Goal: Task Accomplishment & Management: Complete application form

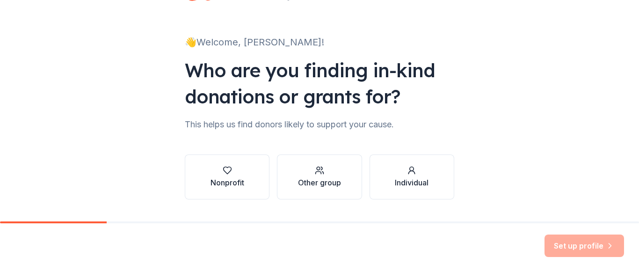
scroll to position [63, 0]
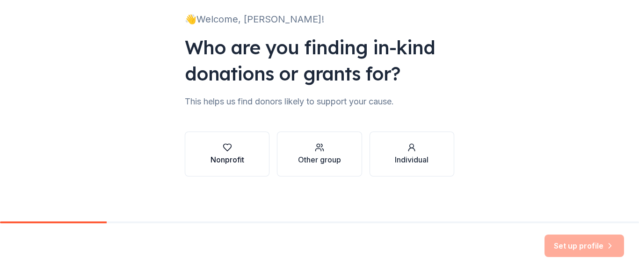
click at [241, 161] on button "Nonprofit" at bounding box center [227, 153] width 85 height 45
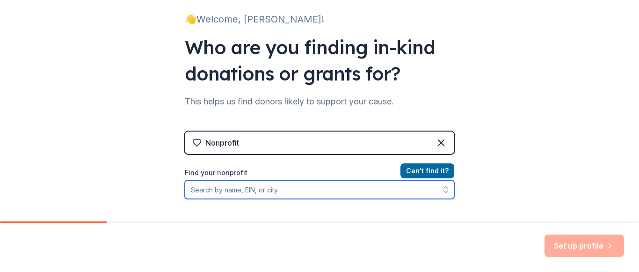
click at [235, 194] on input "Find your nonprofit" at bounding box center [319, 189] width 269 height 19
type input "Des Moines Mothers of Multiples"
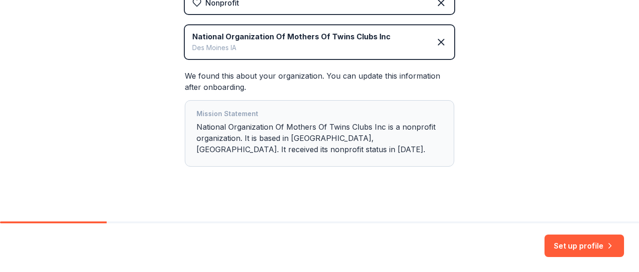
scroll to position [211, 0]
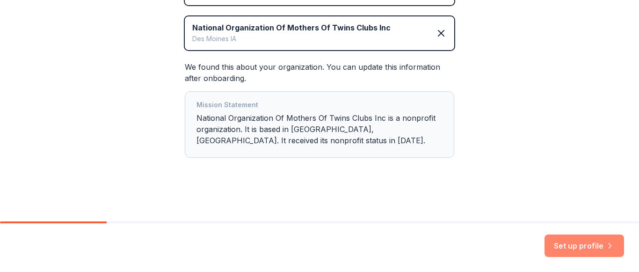
click at [580, 246] on button "Set up profile" at bounding box center [585, 245] width 80 height 22
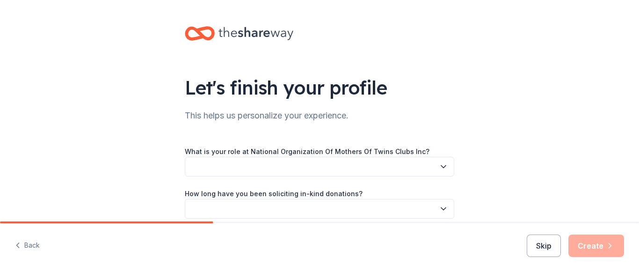
drag, startPoint x: 634, startPoint y: 155, endPoint x: 639, endPoint y: 161, distance: 7.8
click at [441, 167] on icon "button" at bounding box center [443, 167] width 5 height 2
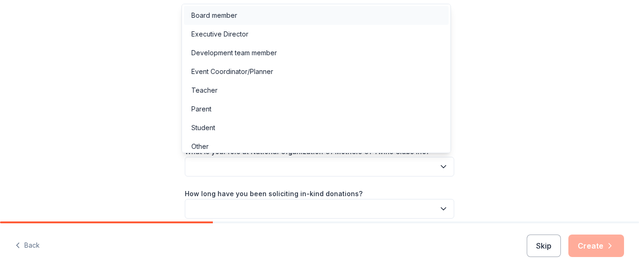
click at [239, 17] on div "Board member" at bounding box center [316, 15] width 265 height 19
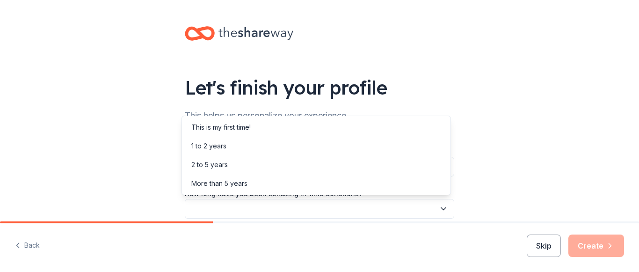
click at [236, 211] on button "button" at bounding box center [319, 209] width 269 height 20
click at [243, 190] on div "More than 5 years" at bounding box center [316, 183] width 265 height 19
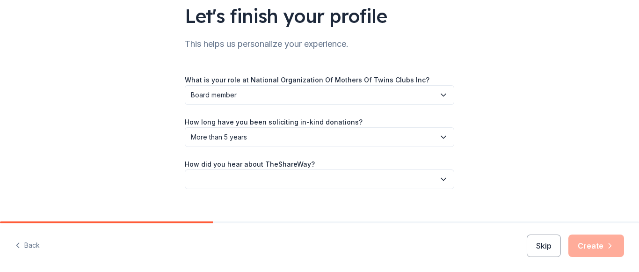
scroll to position [84, 0]
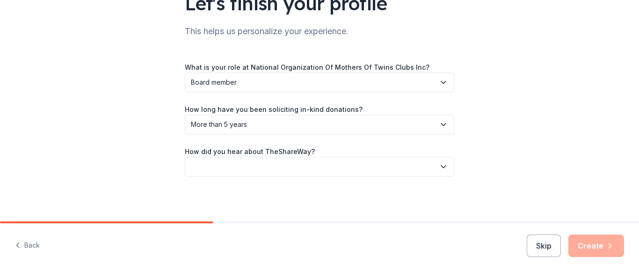
click at [250, 164] on button "button" at bounding box center [319, 167] width 269 height 20
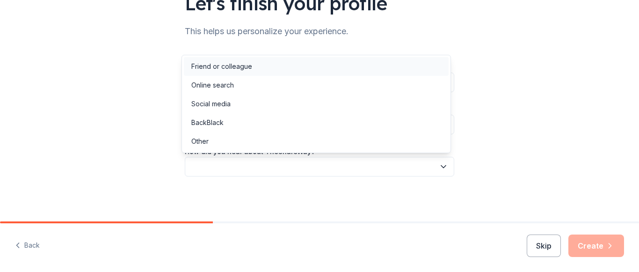
click at [233, 65] on div "Friend or colleague" at bounding box center [221, 66] width 61 height 11
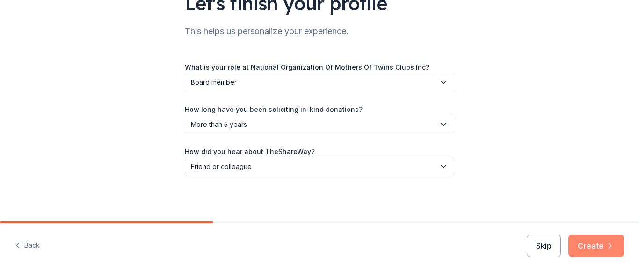
click at [604, 244] on button "Create" at bounding box center [596, 245] width 56 height 22
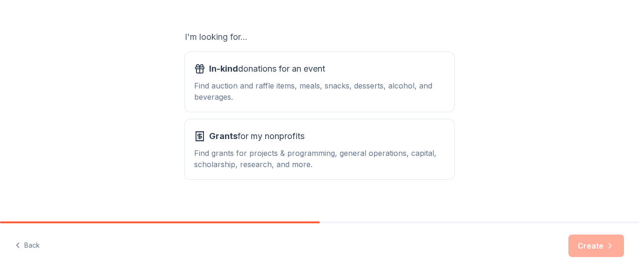
scroll to position [156, 0]
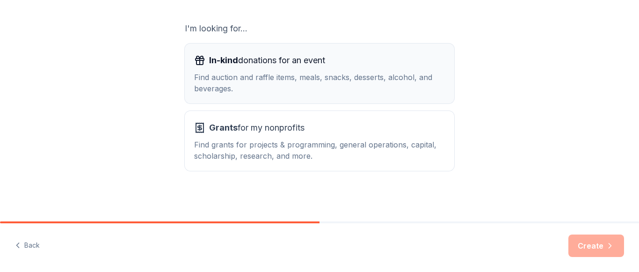
click at [266, 83] on div "Find auction and raffle items, meals, snacks, desserts, alcohol, and beverages." at bounding box center [319, 83] width 251 height 22
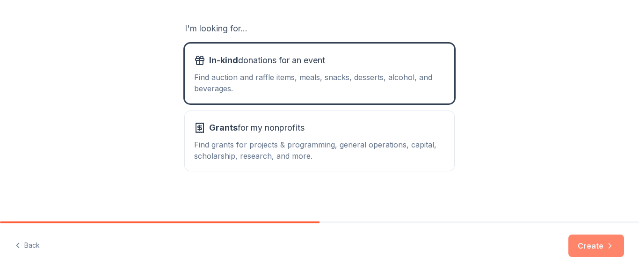
click at [607, 247] on icon "button" at bounding box center [609, 245] width 9 height 9
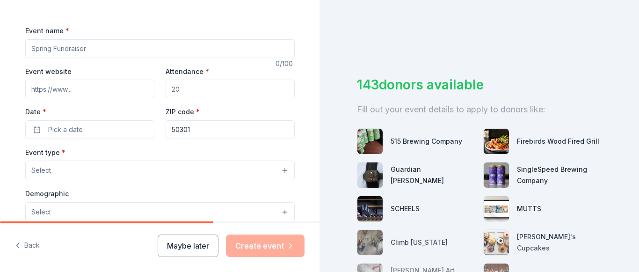
scroll to position [119, 0]
drag, startPoint x: 106, startPoint y: 55, endPoint x: 94, endPoint y: 49, distance: 13.8
click at [94, 49] on input "Event name *" at bounding box center [159, 50] width 269 height 19
type input "Fall Fundraiser"
click at [84, 104] on div "Event website Attendance * Date * Pick a date ZIP code * 50301" at bounding box center [159, 103] width 269 height 73
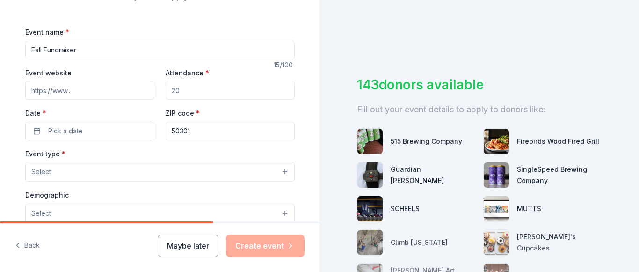
click at [87, 89] on input "Event website" at bounding box center [89, 90] width 129 height 19
type input "www.dmmom.com"
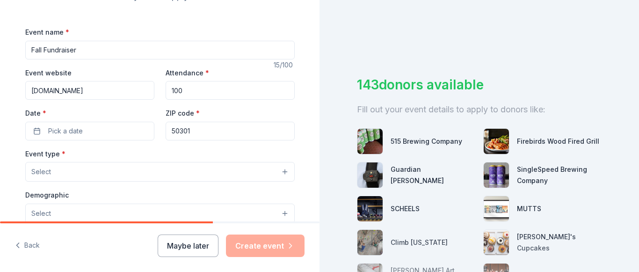
type input "100"
click at [78, 133] on span "Pick a date" at bounding box center [65, 130] width 35 height 11
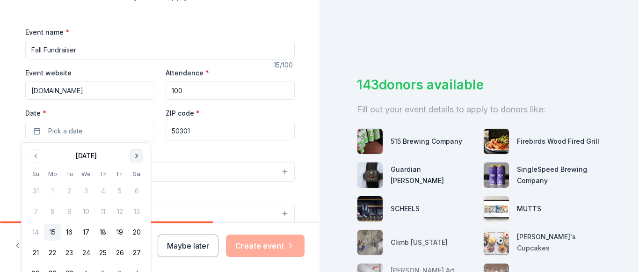
click at [138, 158] on button "Go to next month" at bounding box center [136, 155] width 13 height 13
click at [193, 91] on input "100" at bounding box center [230, 90] width 129 height 19
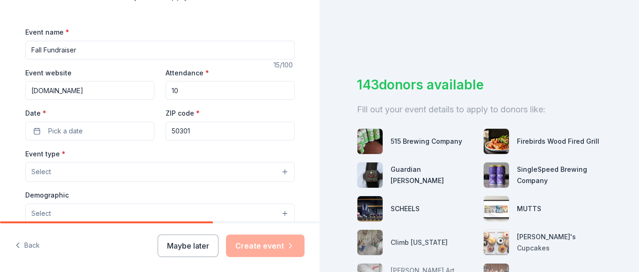
type input "1"
type input "0"
type input "200"
click at [135, 130] on button "Pick a date" at bounding box center [89, 131] width 129 height 19
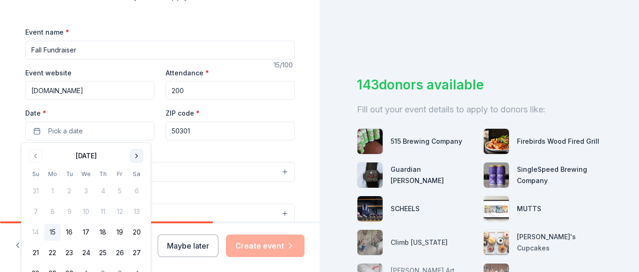
click at [136, 154] on button "Go to next month" at bounding box center [136, 155] width 13 height 13
click at [38, 252] on button "19" at bounding box center [35, 252] width 17 height 17
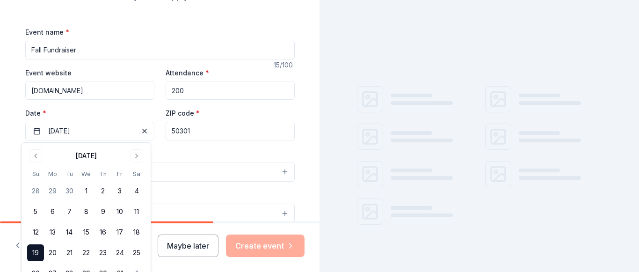
click at [205, 188] on div "Event type * Select Demographic Select We use this information to help brands f…" at bounding box center [159, 246] width 269 height 197
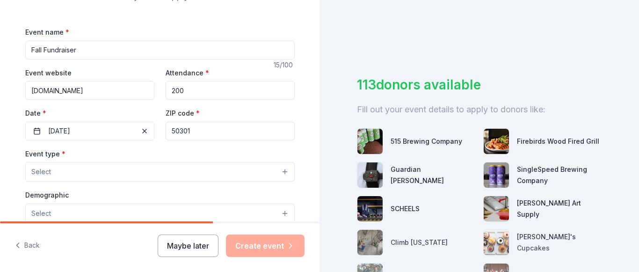
click at [72, 176] on button "Select" at bounding box center [159, 172] width 269 height 20
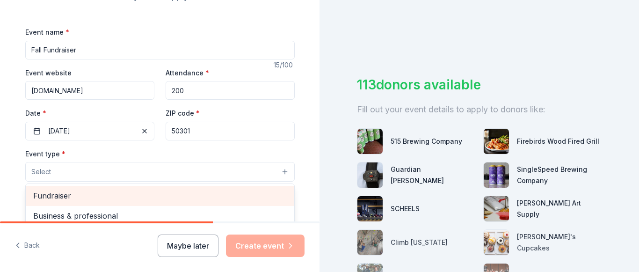
click at [71, 191] on span "Fundraiser" at bounding box center [160, 195] width 254 height 12
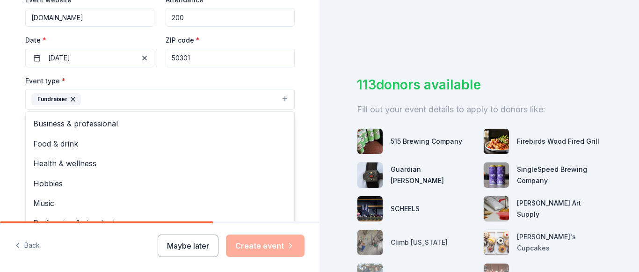
scroll to position [215, 0]
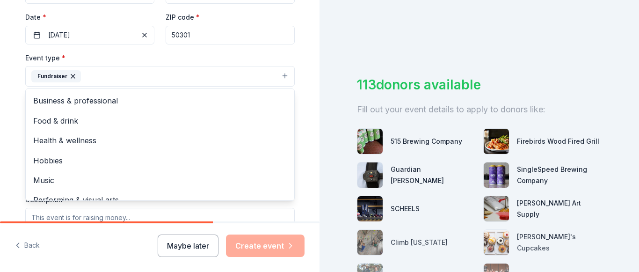
click at [10, 137] on div "Tell us about your event. We'll find in-kind donations you can apply for. Event…" at bounding box center [159, 97] width 299 height 624
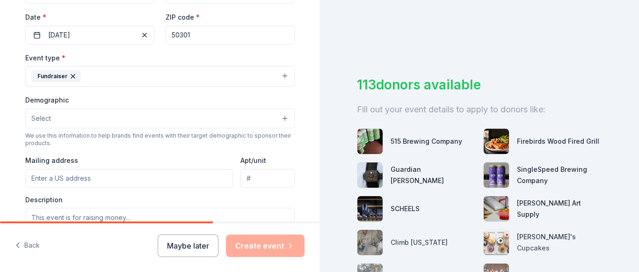
click at [65, 118] on button "Select" at bounding box center [159, 119] width 269 height 20
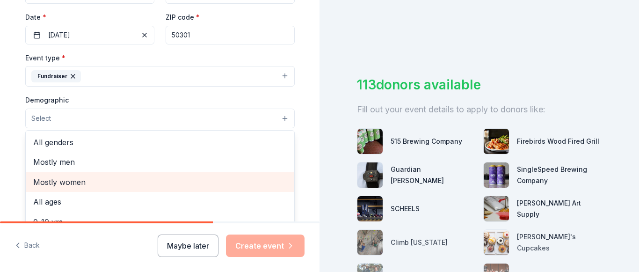
click at [70, 180] on span "Mostly women" at bounding box center [160, 182] width 254 height 12
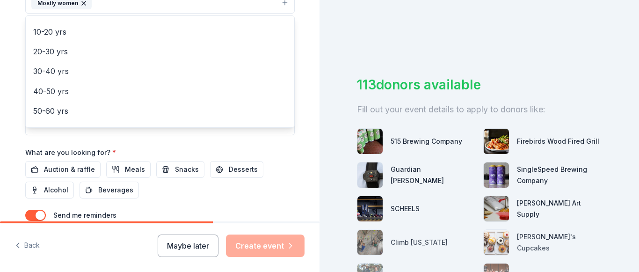
scroll to position [73, 0]
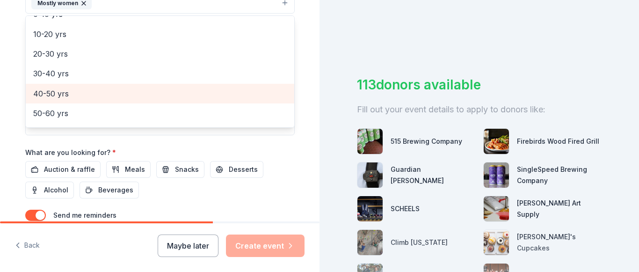
click at [66, 91] on span "40-50 yrs" at bounding box center [160, 93] width 254 height 12
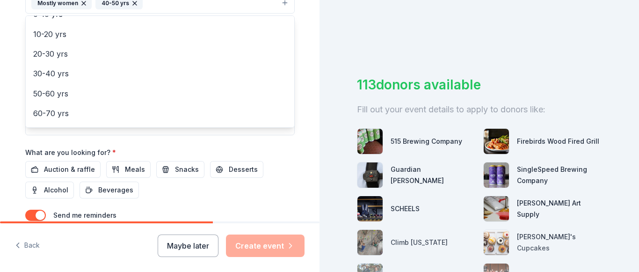
click at [354, 36] on div "Tell us about your event. We'll find in-kind donations you can apply for. Event…" at bounding box center [319, 136] width 639 height 272
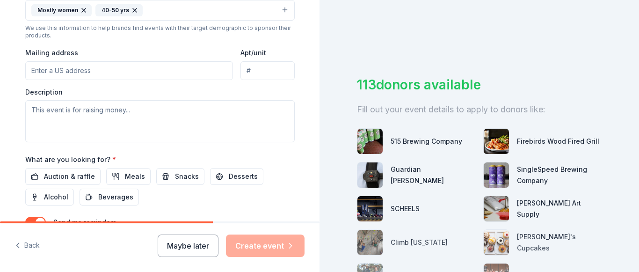
click at [136, 73] on input "Mailing address" at bounding box center [129, 70] width 208 height 19
click at [79, 74] on input "Mailing address" at bounding box center [129, 70] width 208 height 19
paste input "Des Moines Mothers of Multiples PO Box 8205 Des Moines, IA 50301"
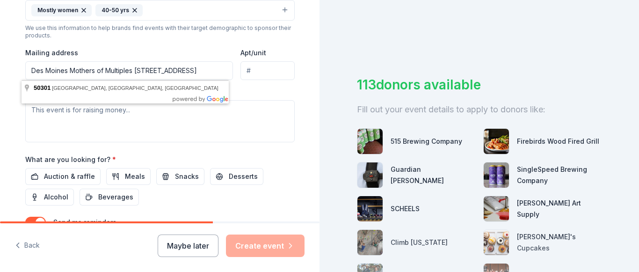
type input "Des Moines Mothers of Multiples PO Box 8205 Des Moines, IA 50301"
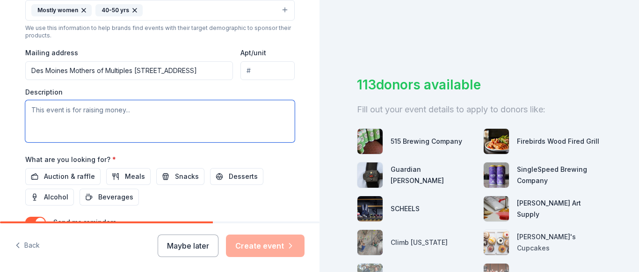
scroll to position [0, 0]
click at [111, 115] on textarea at bounding box center [159, 121] width 269 height 42
click at [81, 122] on textarea at bounding box center [159, 121] width 269 height 42
paste textarea "Des Moines Mothers of Multiples is a non-profit organization with a mission to …"
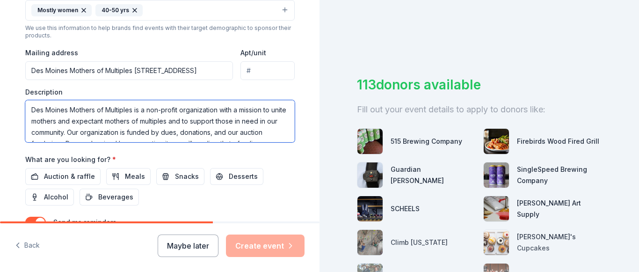
scroll to position [29, 0]
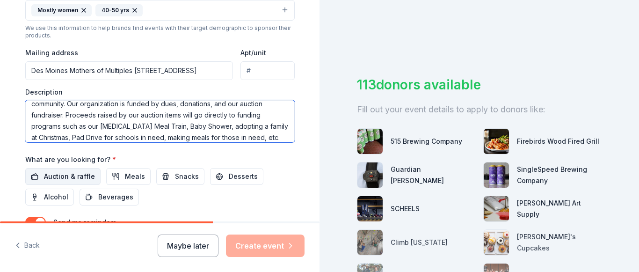
type textarea "Des Moines Mothers of Multiples is a non-profit organization with a mission to …"
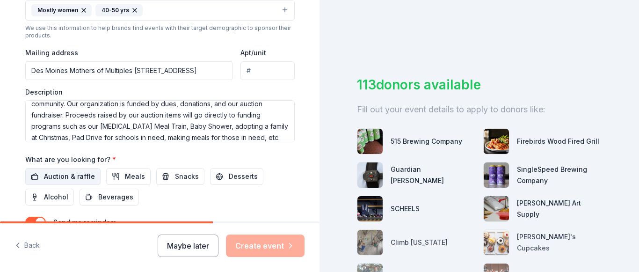
click at [66, 180] on span "Auction & raffle" at bounding box center [69, 176] width 51 height 11
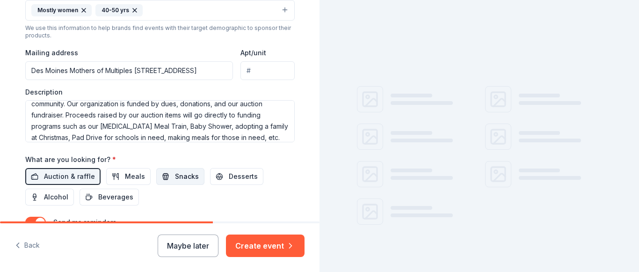
click at [175, 175] on span "Snacks" at bounding box center [187, 176] width 24 height 11
click at [238, 175] on span "Desserts" at bounding box center [243, 176] width 29 height 11
click at [117, 166] on div "What are you looking for? * Auction & raffle Meals Snacks Desserts Alcohol Beve…" at bounding box center [159, 179] width 269 height 52
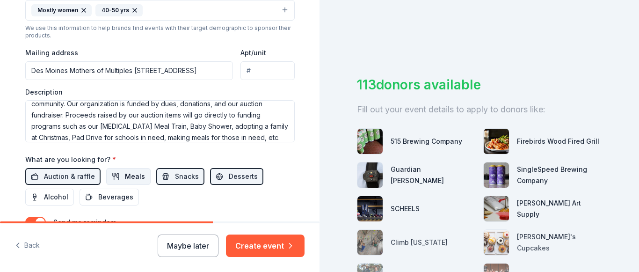
click at [125, 177] on span "Meals" at bounding box center [135, 176] width 20 height 11
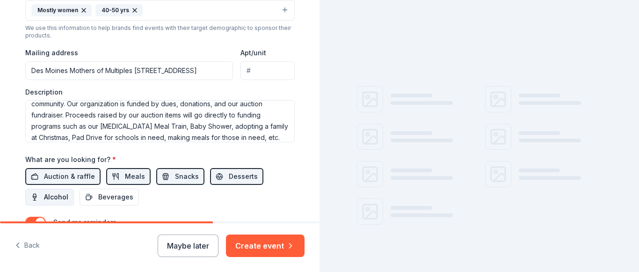
click at [66, 196] on button "Alcohol" at bounding box center [49, 197] width 49 height 17
click at [111, 210] on div "Event name * Fall Fundraiser 15 /100 Event website www.dmmom.com Attendance * 2…" at bounding box center [159, 39] width 269 height 434
click at [111, 197] on span "Beverages" at bounding box center [115, 196] width 35 height 11
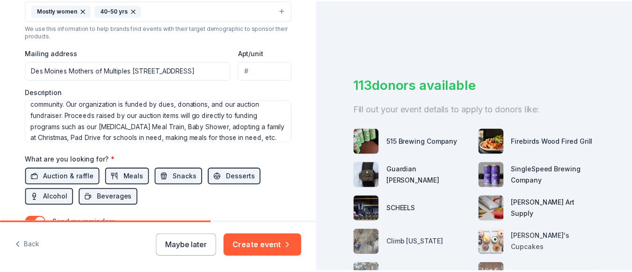
scroll to position [403, 0]
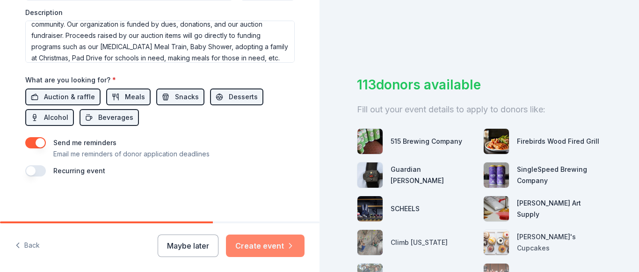
click at [252, 241] on button "Create event" at bounding box center [265, 245] width 79 height 22
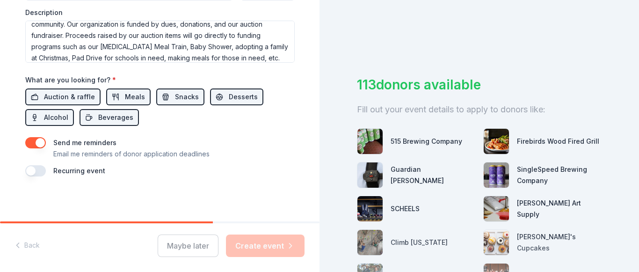
click at [252, 241] on div "Maybe later Create event" at bounding box center [231, 245] width 147 height 22
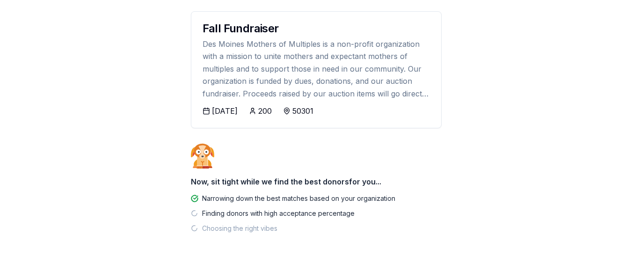
scroll to position [129, 0]
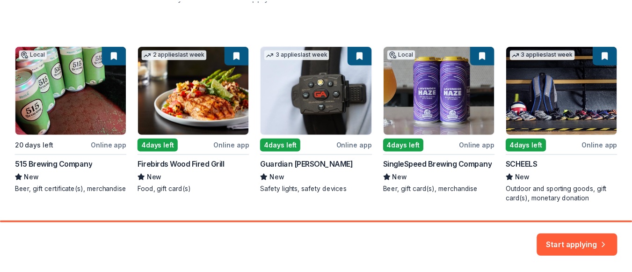
scroll to position [144, 0]
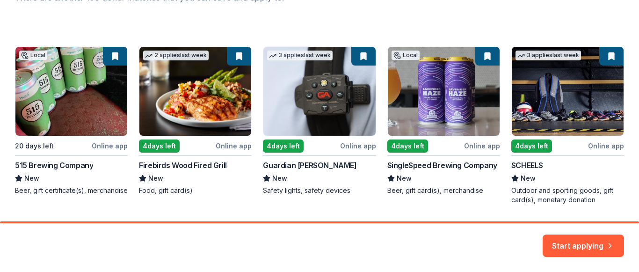
click at [112, 60] on div "Local 20 days left Online app 515 Brewing Company New Beer, gift certificate(s)…" at bounding box center [319, 125] width 609 height 158
click at [101, 147] on div "Local 20 days left Online app 515 Brewing Company New Beer, gift certificate(s)…" at bounding box center [319, 125] width 609 height 158
click at [233, 54] on div "Local 20 days left Online app 515 Brewing Company New Beer, gift certificate(s)…" at bounding box center [319, 125] width 609 height 158
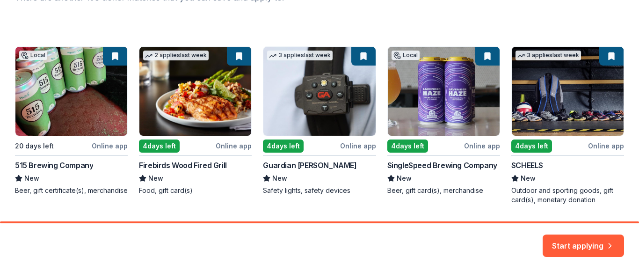
click at [168, 193] on div "Local 20 days left Online app 515 Brewing Company New Beer, gift certificate(s)…" at bounding box center [319, 125] width 609 height 158
click at [578, 238] on button "Start applying" at bounding box center [583, 240] width 81 height 22
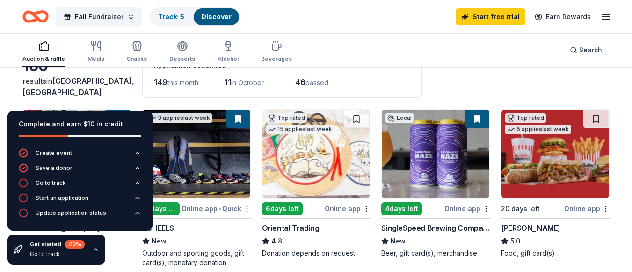
scroll to position [58, 0]
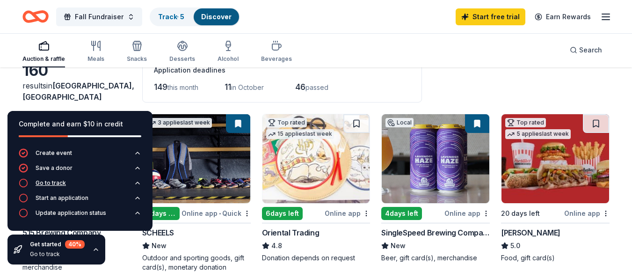
click at [60, 185] on div "Go to track" at bounding box center [51, 182] width 30 height 7
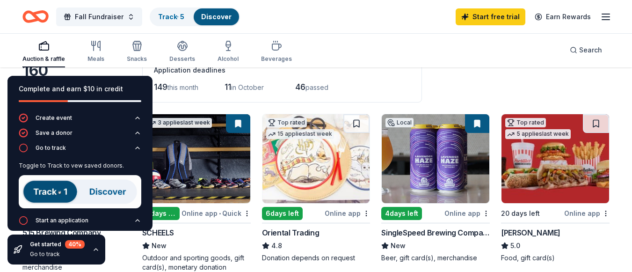
click at [414, 38] on div "Auction & raffle Meals Snacks Desserts Alcohol Beverages Search" at bounding box center [315, 50] width 587 height 35
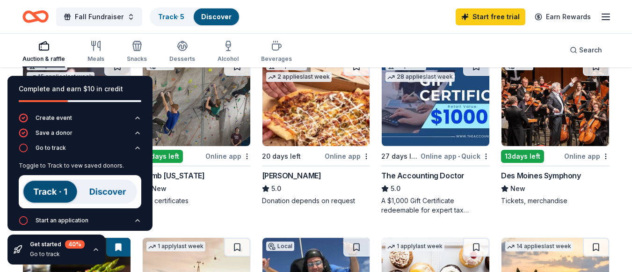
scroll to position [294, 0]
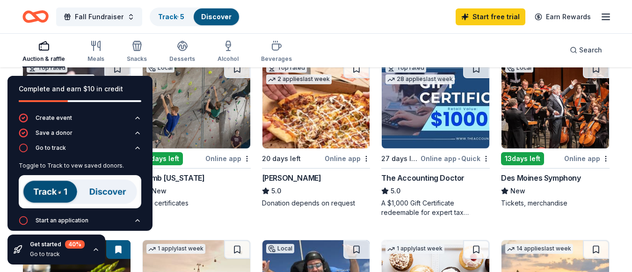
drag, startPoint x: 130, startPoint y: 82, endPoint x: 145, endPoint y: 93, distance: 18.1
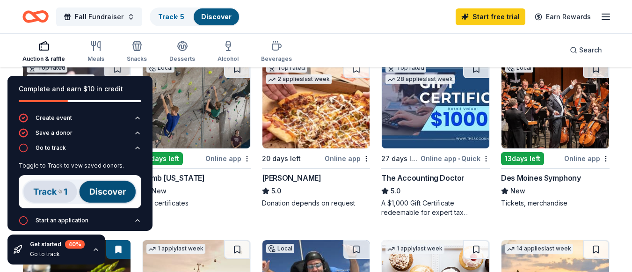
click at [145, 93] on div "Complete and earn $10 in credit" at bounding box center [79, 94] width 145 height 37
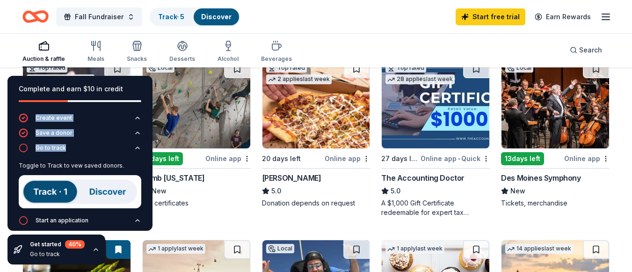
drag, startPoint x: 139, startPoint y: 90, endPoint x: 142, endPoint y: 143, distance: 53.4
click at [142, 143] on div "Complete and earn $10 in credit Create event Save a donor Go to track Toggle to…" at bounding box center [79, 153] width 145 height 155
click at [131, 113] on div "Complete and earn $10 in credit" at bounding box center [79, 94] width 145 height 37
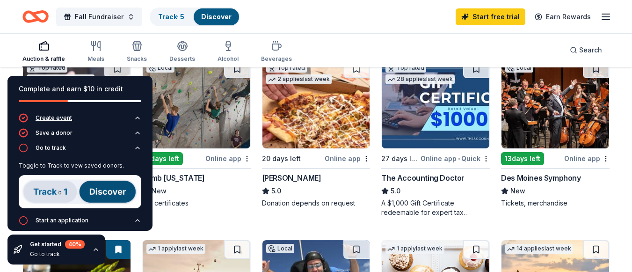
click at [136, 118] on icon "button" at bounding box center [138, 118] width 4 height 2
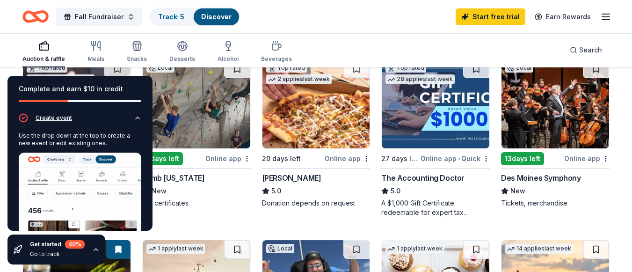
click at [136, 118] on icon "button" at bounding box center [138, 118] width 4 height 2
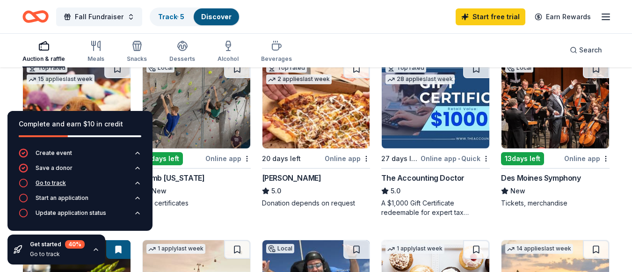
click at [24, 182] on icon "button" at bounding box center [23, 182] width 9 height 9
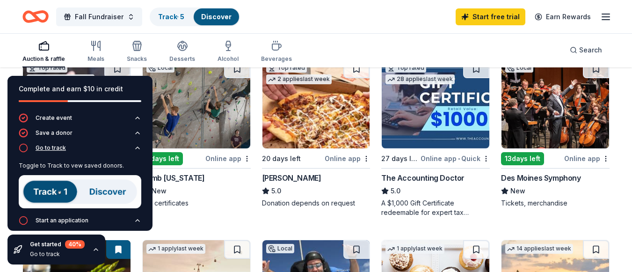
click at [53, 151] on div "Go to track" at bounding box center [42, 147] width 47 height 9
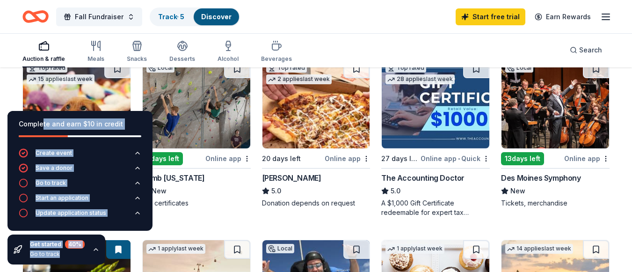
drag, startPoint x: 43, startPoint y: 122, endPoint x: 350, endPoint y: 145, distance: 308.7
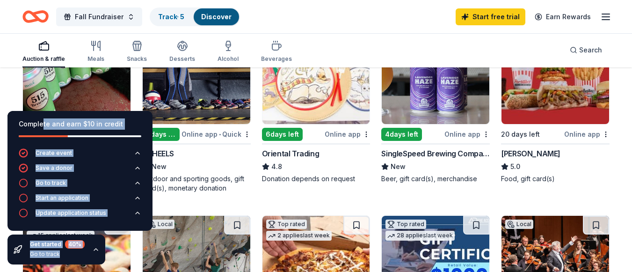
scroll to position [135, 0]
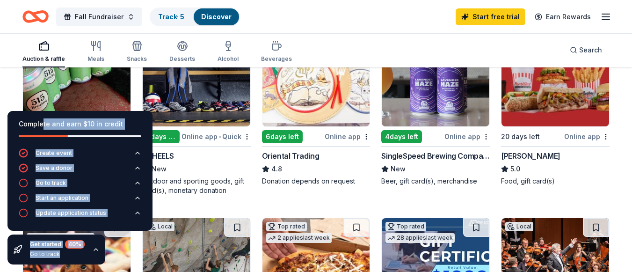
click at [98, 92] on img at bounding box center [77, 81] width 108 height 89
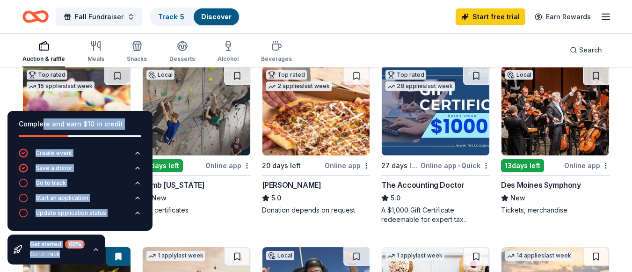
scroll to position [273, 0]
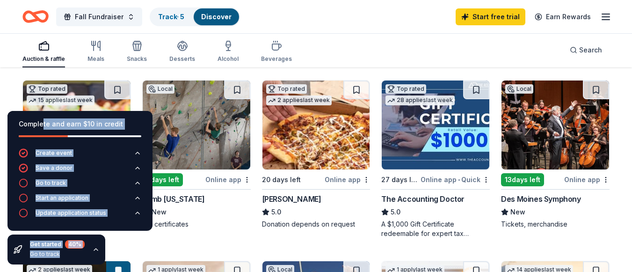
click at [550, 132] on img at bounding box center [556, 124] width 108 height 89
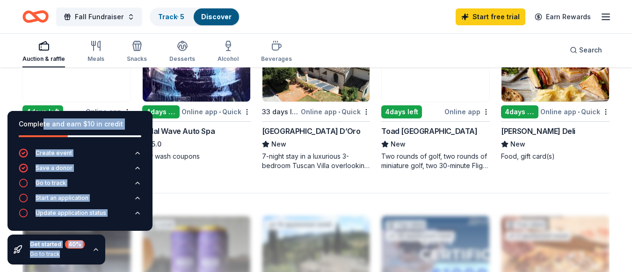
scroll to position [690, 0]
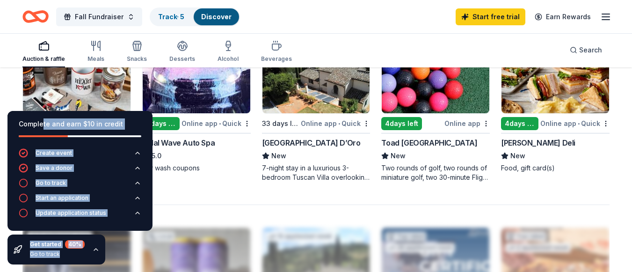
click at [92, 85] on img at bounding box center [77, 68] width 108 height 89
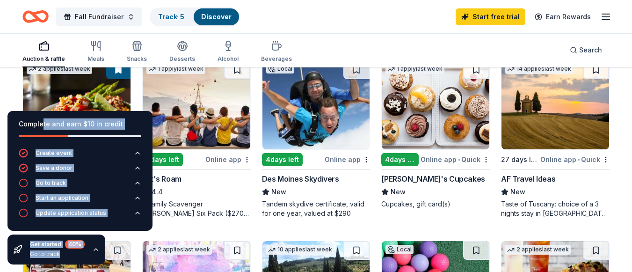
scroll to position [471, 0]
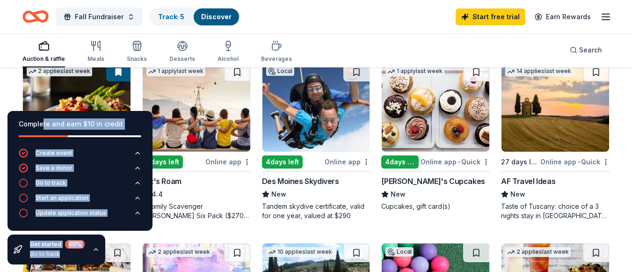
click at [312, 111] on img at bounding box center [316, 107] width 108 height 89
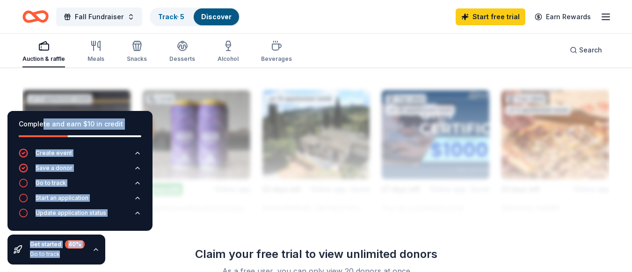
scroll to position [630, 0]
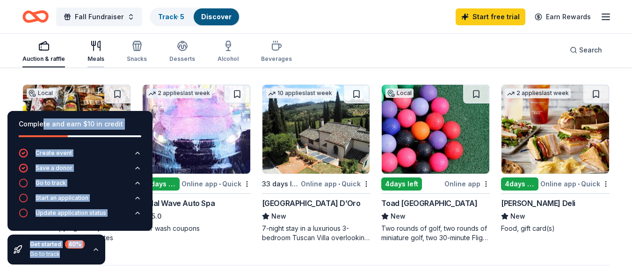
click at [102, 53] on div "Meals" at bounding box center [95, 51] width 17 height 22
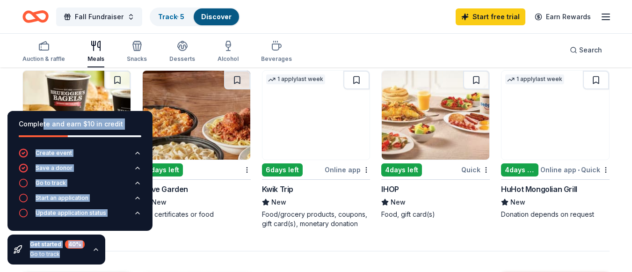
scroll to position [623, 0]
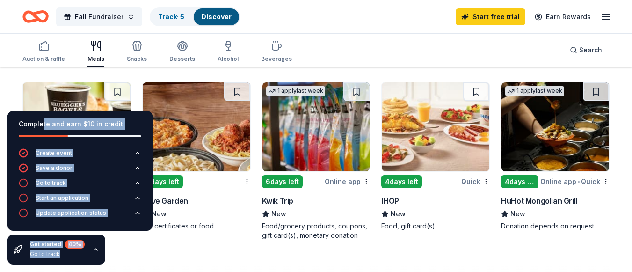
click at [561, 138] on img at bounding box center [556, 126] width 108 height 89
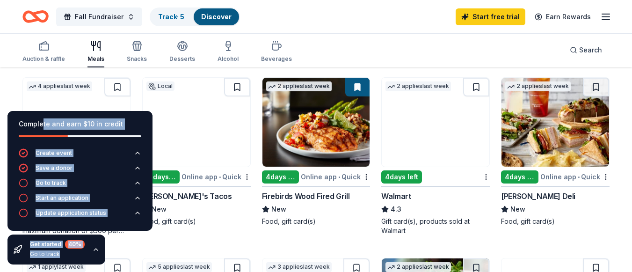
scroll to position [296, 0]
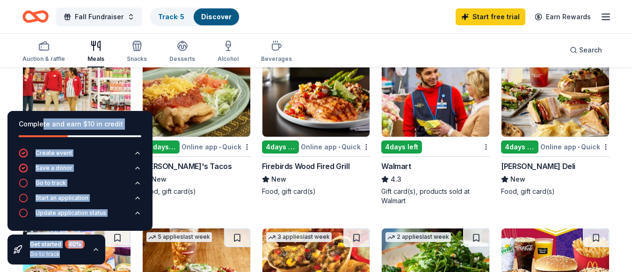
click at [316, 97] on img at bounding box center [316, 92] width 108 height 89
click at [223, 52] on div "Alcohol" at bounding box center [228, 51] width 21 height 22
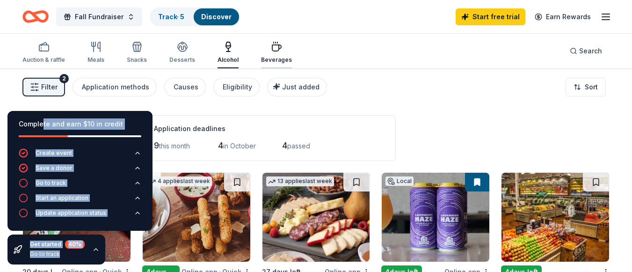
click at [272, 54] on div "Beverages" at bounding box center [276, 52] width 31 height 22
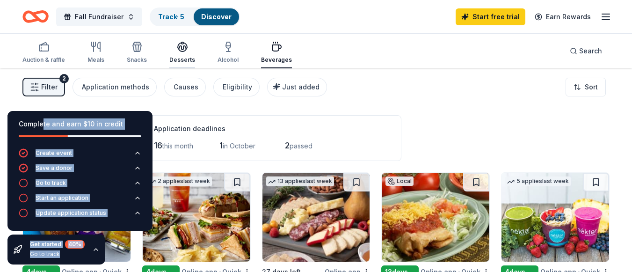
click at [179, 46] on icon "button" at bounding box center [182, 46] width 9 height 7
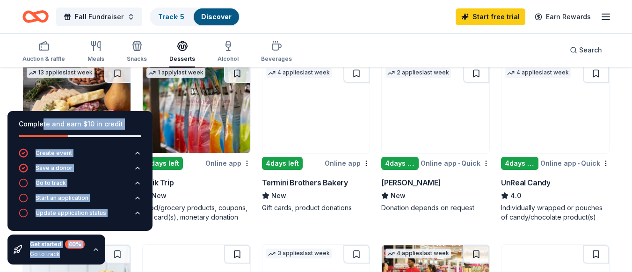
scroll to position [291, 0]
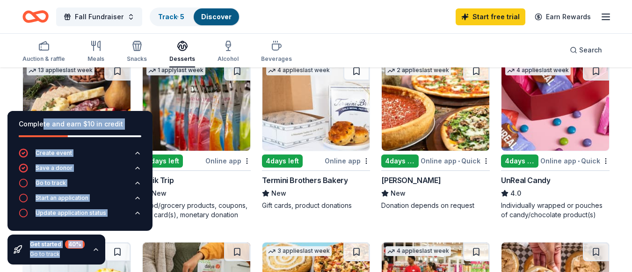
click at [555, 112] on img at bounding box center [556, 106] width 108 height 89
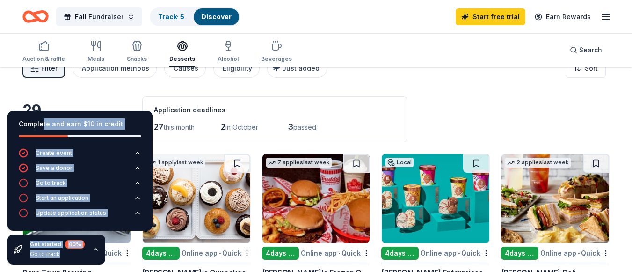
scroll to position [0, 0]
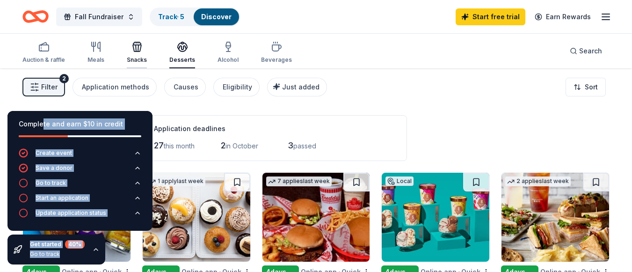
click at [138, 53] on div "Snacks" at bounding box center [137, 52] width 20 height 22
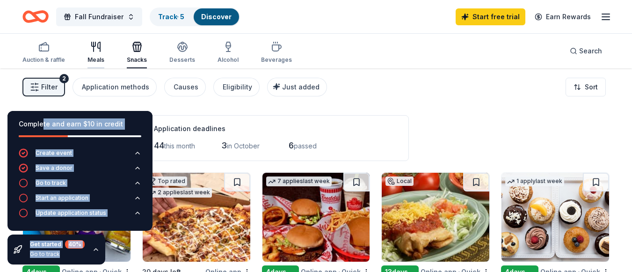
click at [95, 49] on icon "button" at bounding box center [95, 46] width 11 height 11
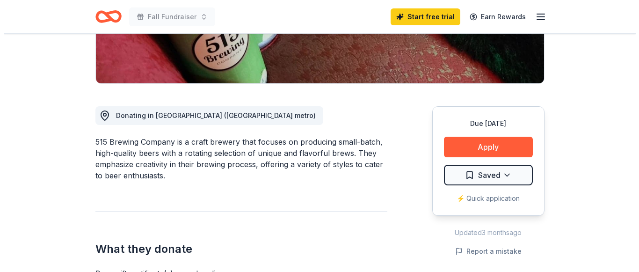
scroll to position [203, 0]
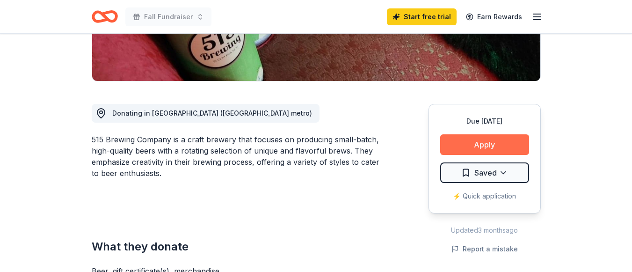
click at [494, 140] on button "Apply" at bounding box center [484, 144] width 89 height 21
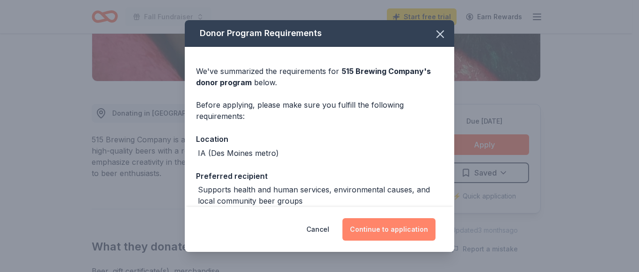
click at [382, 230] on button "Continue to application" at bounding box center [388, 229] width 93 height 22
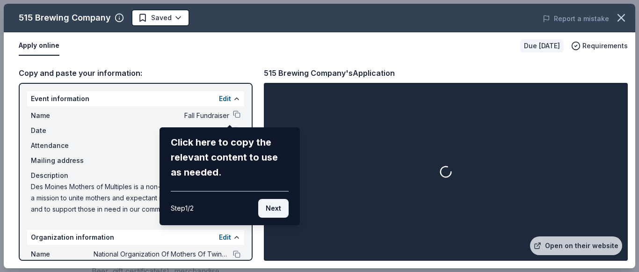
click at [282, 207] on button "Next" at bounding box center [273, 208] width 30 height 19
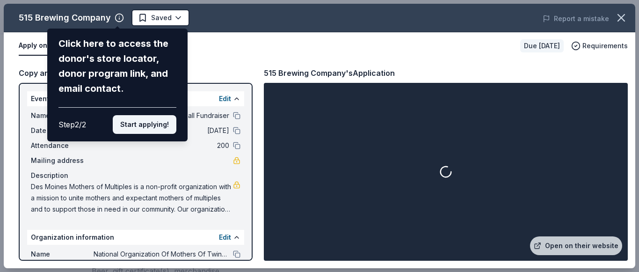
click at [158, 124] on button "Start applying!" at bounding box center [145, 124] width 64 height 19
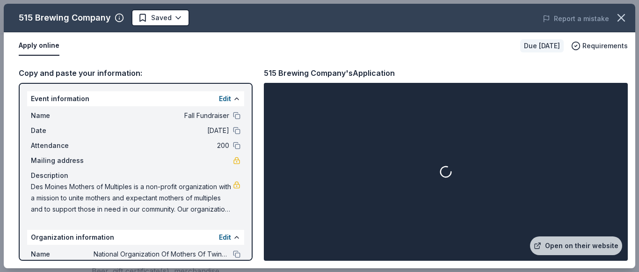
click at [563, 242] on div "515 Brewing Company Saved Report a mistake Apply online Due in 20 days Requirem…" at bounding box center [320, 136] width 632 height 264
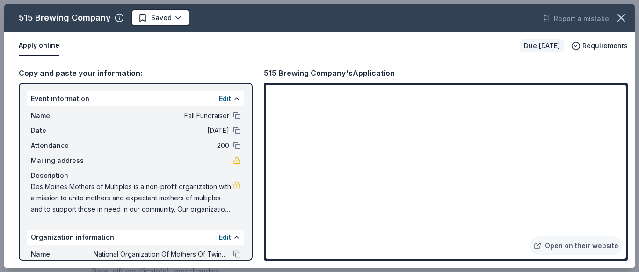
drag, startPoint x: 639, startPoint y: 107, endPoint x: 639, endPoint y: 175, distance: 67.4
click at [632, 175] on div "515 Brewing Company Saved Report a mistake Apply online Due in 20 days Requirem…" at bounding box center [319, 136] width 639 height 272
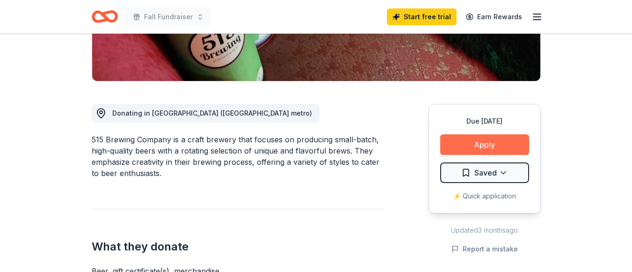
click at [505, 141] on button "Apply" at bounding box center [484, 144] width 89 height 21
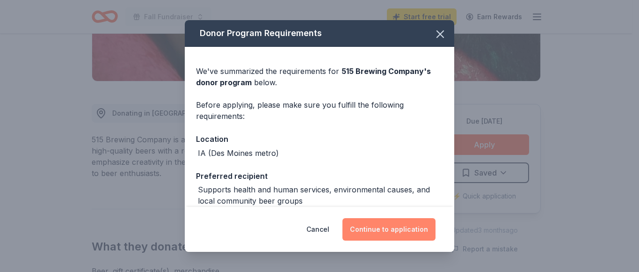
click at [393, 231] on button "Continue to application" at bounding box center [388, 229] width 93 height 22
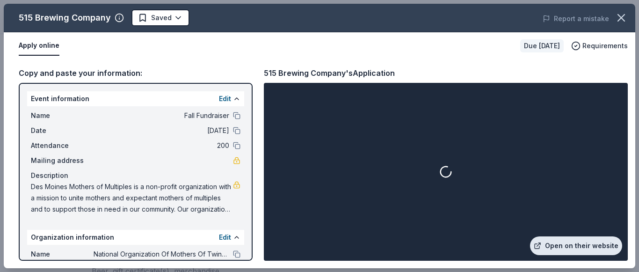
click at [574, 239] on link "Open on their website" at bounding box center [576, 245] width 92 height 19
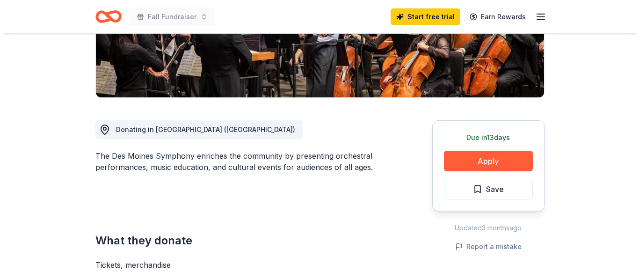
scroll to position [189, 0]
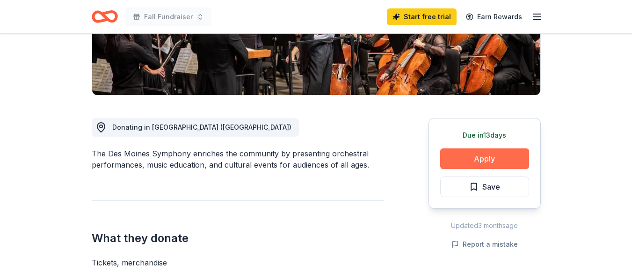
click at [458, 156] on button "Apply" at bounding box center [484, 158] width 89 height 21
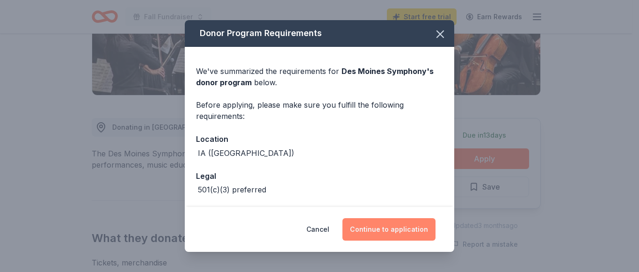
click at [371, 233] on button "Continue to application" at bounding box center [388, 229] width 93 height 22
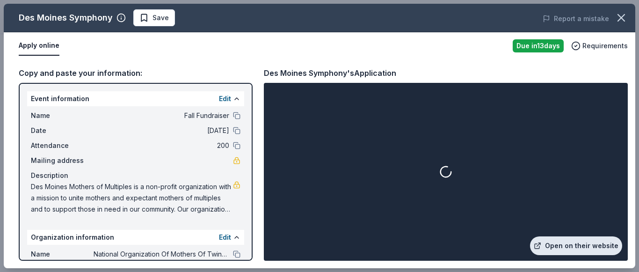
click at [563, 247] on link "Open on their website" at bounding box center [576, 245] width 92 height 19
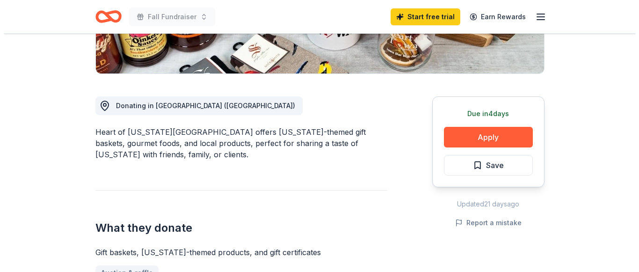
scroll to position [217, 0]
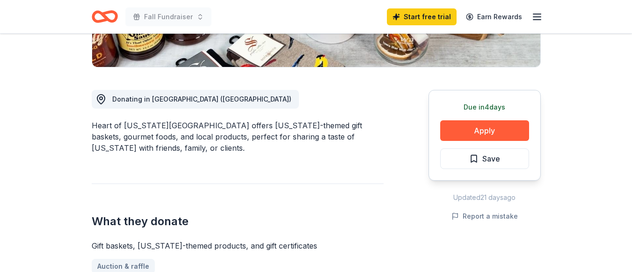
click at [503, 131] on button "Apply" at bounding box center [484, 130] width 89 height 21
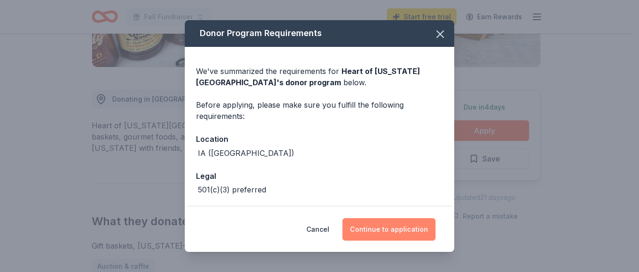
click at [391, 236] on button "Continue to application" at bounding box center [388, 229] width 93 height 22
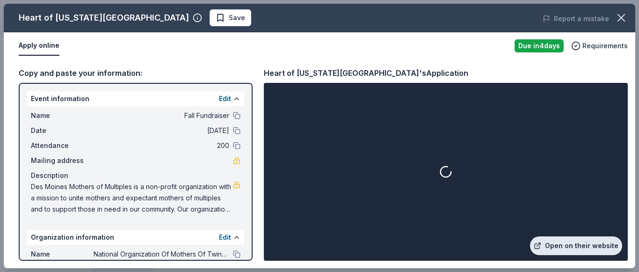
click at [557, 246] on link "Open on their website" at bounding box center [576, 245] width 92 height 19
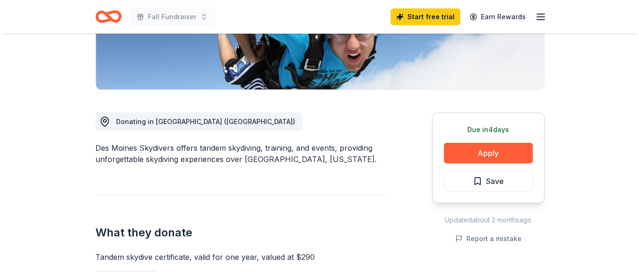
scroll to position [200, 0]
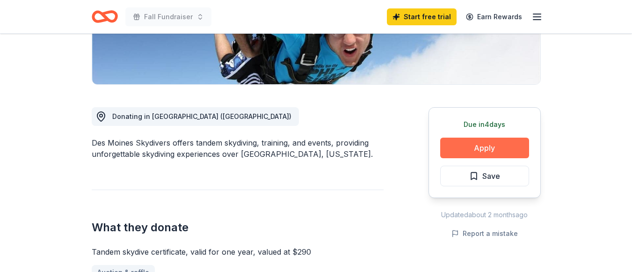
click at [507, 144] on button "Apply" at bounding box center [484, 148] width 89 height 21
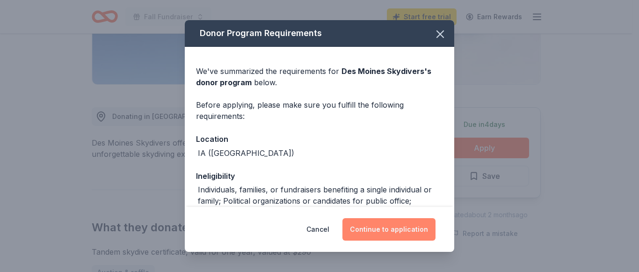
click at [371, 231] on button "Continue to application" at bounding box center [388, 229] width 93 height 22
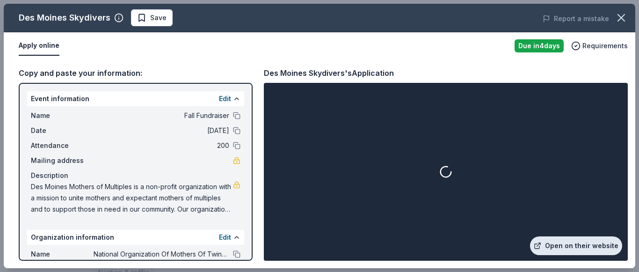
click at [581, 249] on link "Open on their website" at bounding box center [576, 245] width 92 height 19
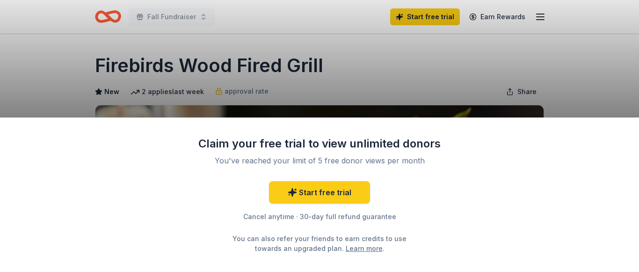
click at [389, 55] on div "Claim your free trial to view unlimited donors You've reached your limit of 5 f…" at bounding box center [319, 136] width 639 height 272
click at [385, 82] on div "Claim your free trial to view unlimited donors You've reached your limit of 5 f…" at bounding box center [319, 136] width 639 height 272
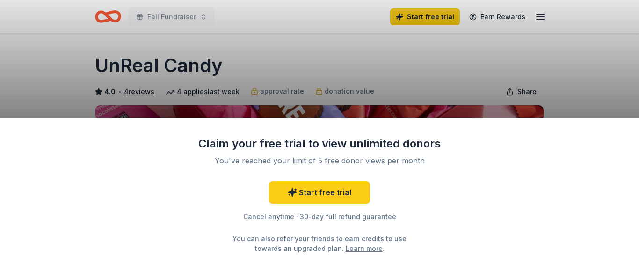
click at [623, 73] on div "Claim your free trial to view unlimited donors You've reached your limit of 5 f…" at bounding box center [319, 136] width 639 height 272
drag, startPoint x: 639, startPoint y: 9, endPoint x: 639, endPoint y: 49, distance: 39.3
click at [632, 49] on div "Claim your free trial to view unlimited donors You've reached your limit of 5 f…" at bounding box center [319, 136] width 639 height 272
